Goal: Find specific page/section: Find specific page/section

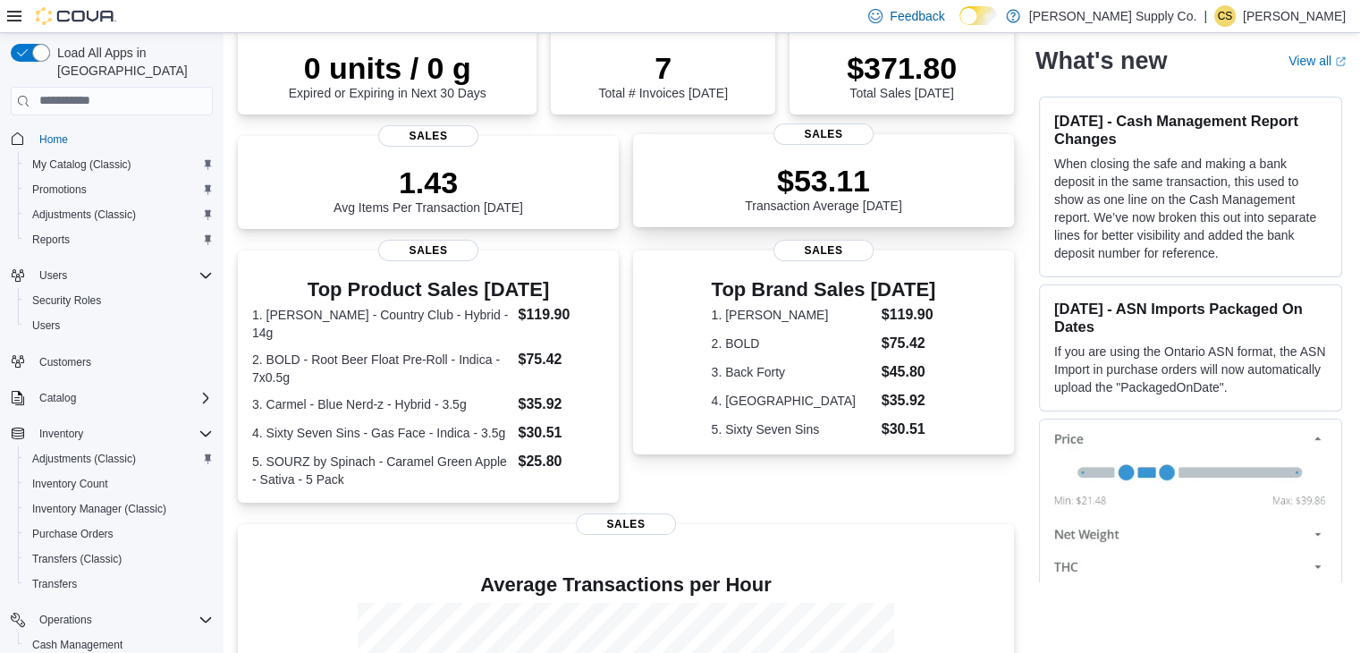
scroll to position [154, 0]
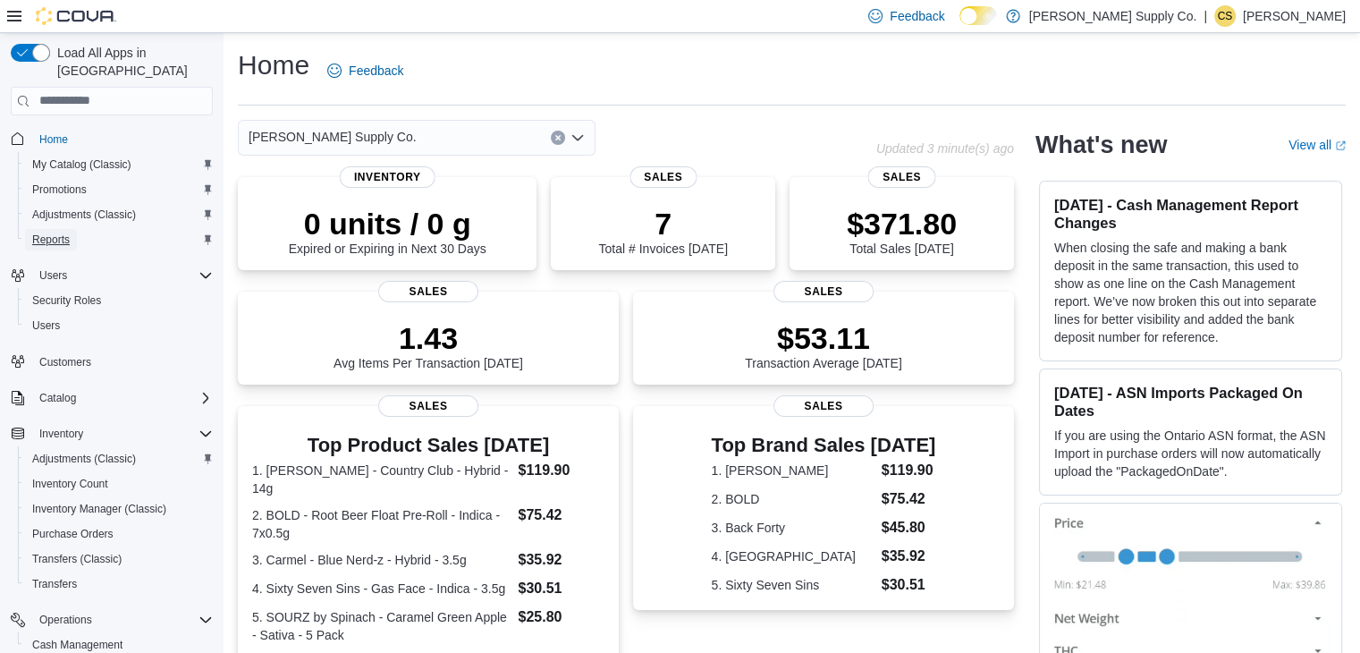
click at [38, 232] on span "Reports" at bounding box center [51, 239] width 38 height 14
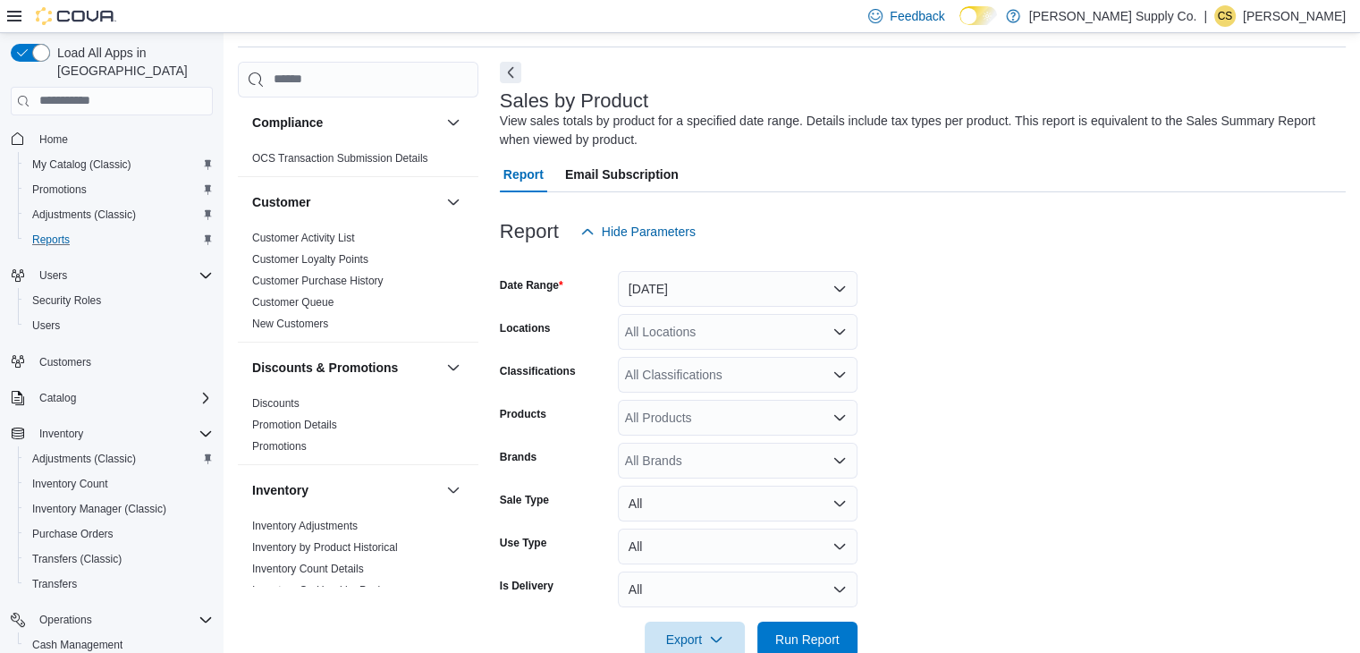
scroll to position [60, 0]
click at [50, 129] on span "Home" at bounding box center [53, 139] width 29 height 21
